Goal: Task Accomplishment & Management: Complete application form

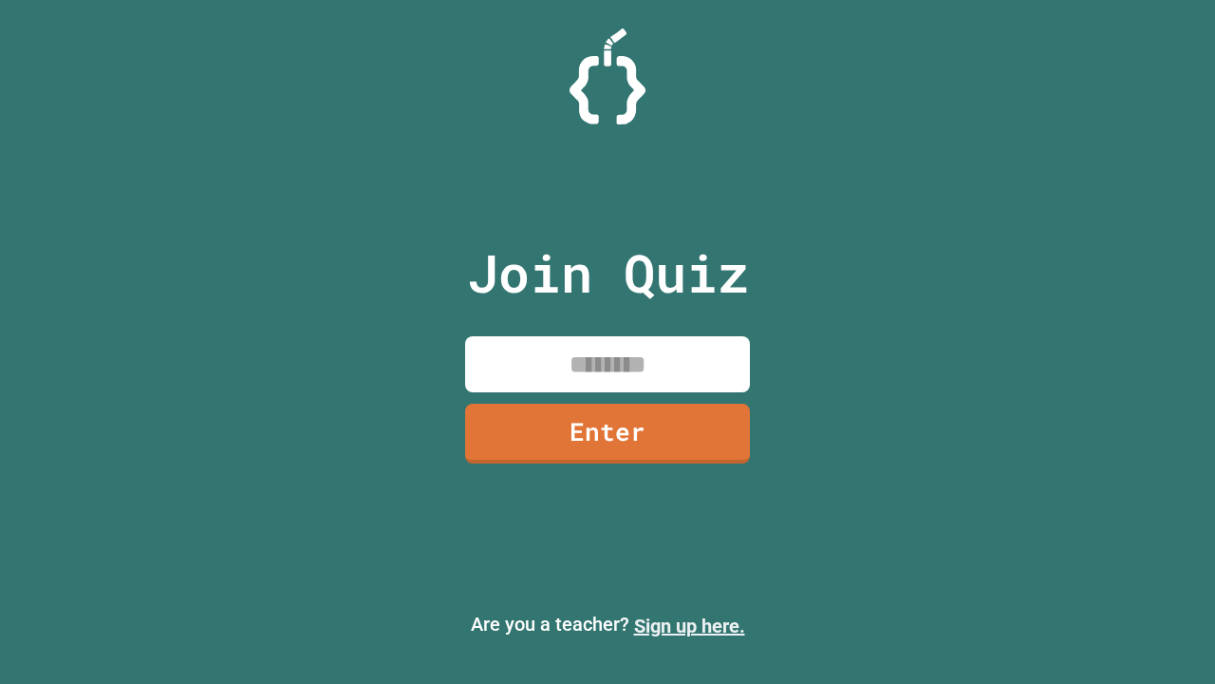
click at [689, 626] on link "Sign up here." at bounding box center [689, 625] width 111 height 23
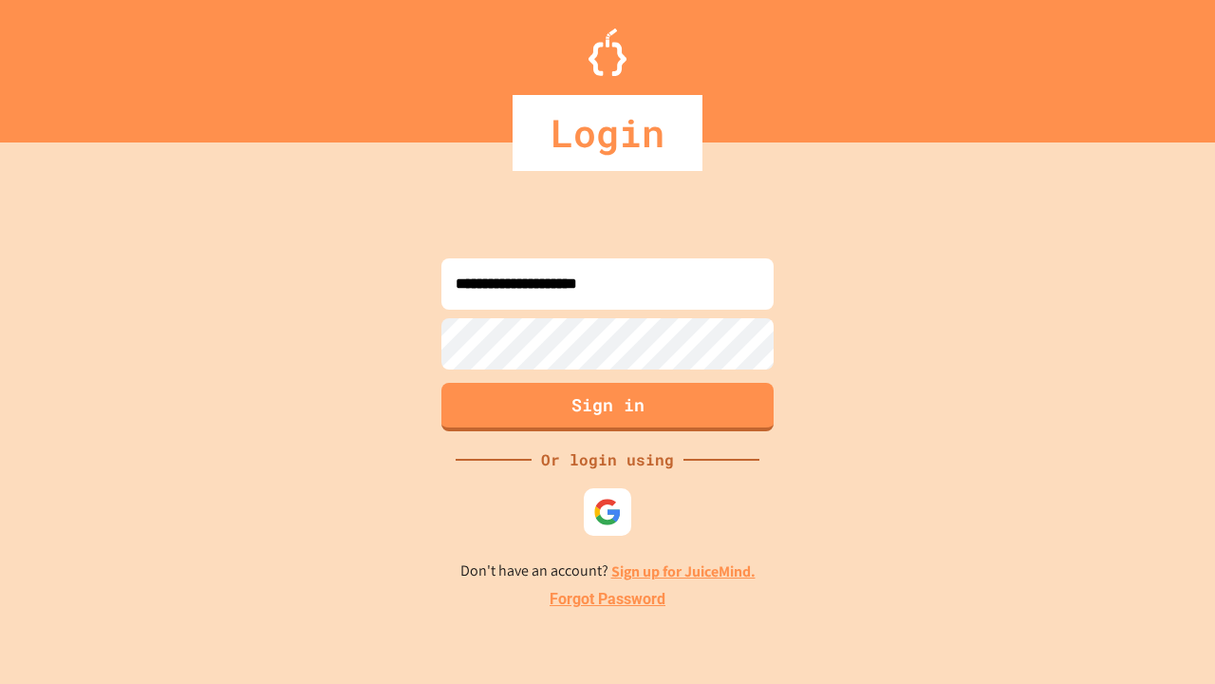
type input "**********"
